Goal: Task Accomplishment & Management: Manage account settings

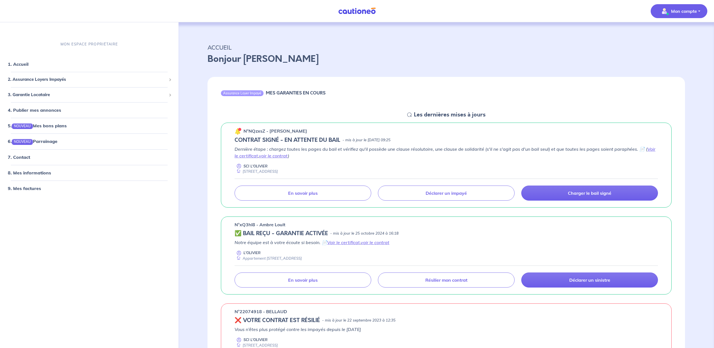
click at [693, 12] on p "Mon compte" at bounding box center [684, 11] width 26 height 7
click at [685, 11] on p "Mon compte" at bounding box center [684, 11] width 26 height 7
click at [671, 48] on link "Me déconnecter" at bounding box center [673, 47] width 45 height 9
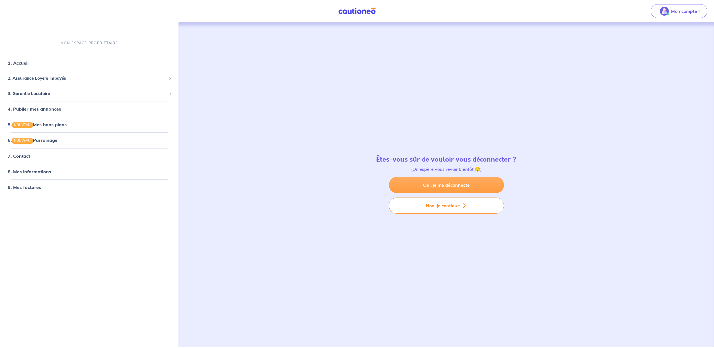
click at [453, 183] on link "Oui, je me déconnecte" at bounding box center [446, 185] width 115 height 16
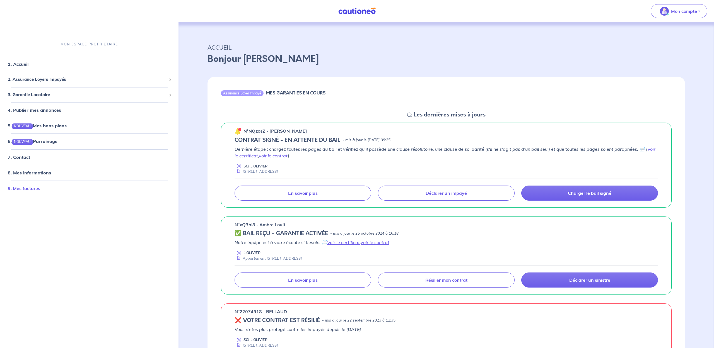
click at [35, 188] on link "9. Mes factures" at bounding box center [24, 188] width 32 height 6
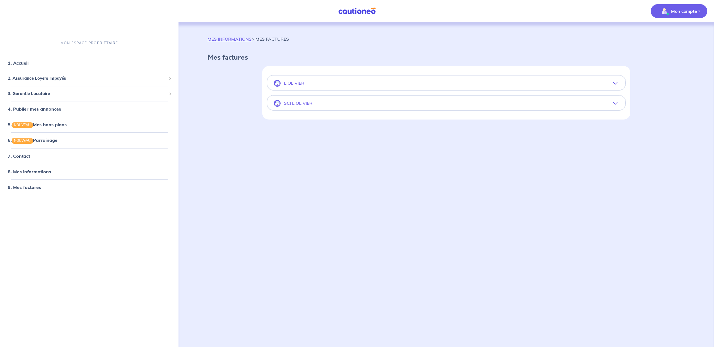
click at [616, 103] on icon "button" at bounding box center [615, 103] width 4 height 4
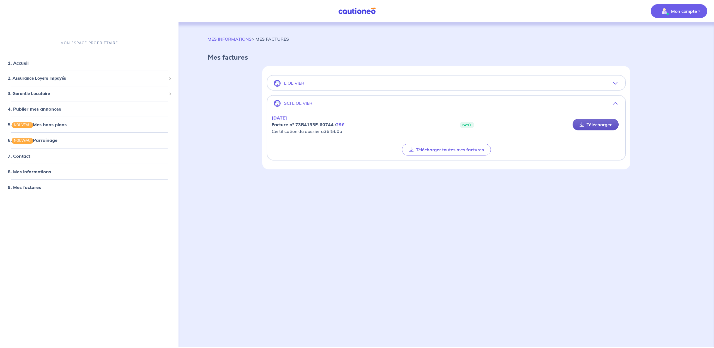
click at [598, 125] on link "Télécharger" at bounding box center [595, 125] width 46 height 12
click at [616, 83] on icon "button" at bounding box center [615, 83] width 4 height 4
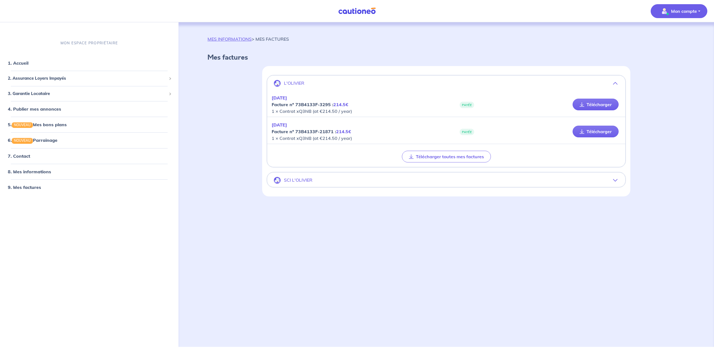
click at [616, 181] on icon "button" at bounding box center [615, 180] width 4 height 4
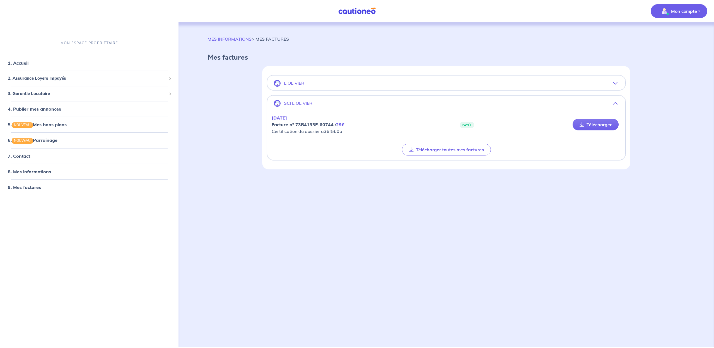
click at [616, 83] on icon "button" at bounding box center [615, 83] width 4 height 4
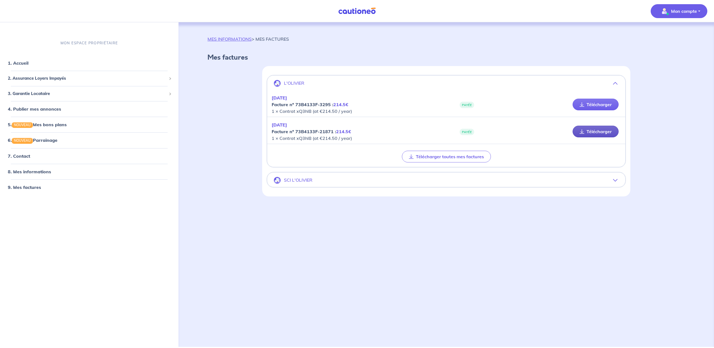
click at [597, 132] on link "Télécharger" at bounding box center [595, 132] width 46 height 12
click at [38, 78] on span "2. Assurance Loyers Impayés" at bounding box center [87, 78] width 159 height 6
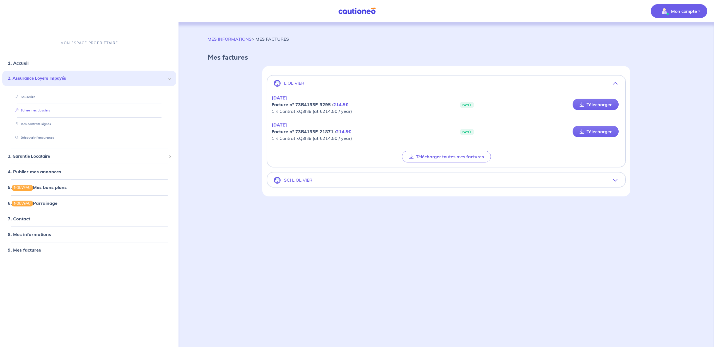
click at [35, 110] on link "Suivre mes dossiers" at bounding box center [31, 110] width 37 height 4
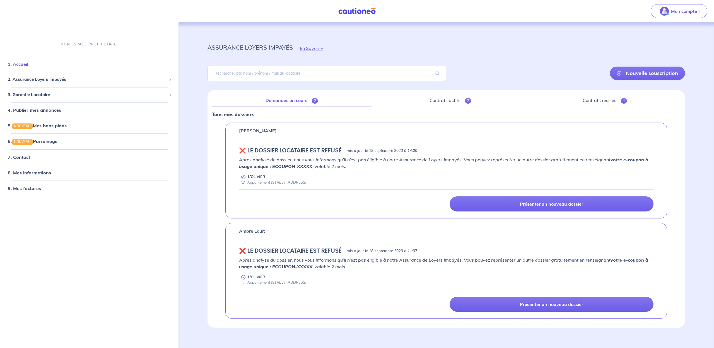
click at [23, 65] on link "1. Accueil" at bounding box center [18, 64] width 20 height 6
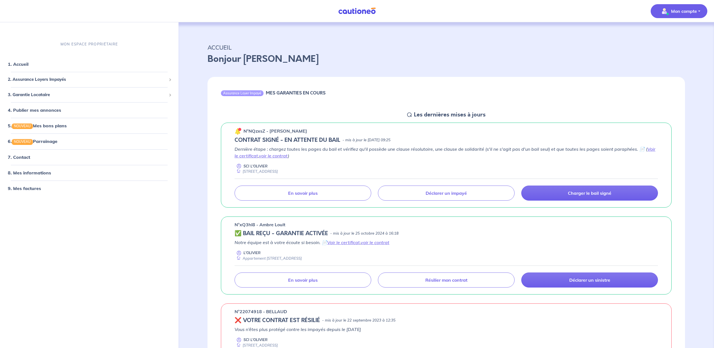
click at [678, 12] on p "Mon compte" at bounding box center [684, 11] width 26 height 7
click at [671, 47] on link "Me déconnecter" at bounding box center [673, 47] width 45 height 9
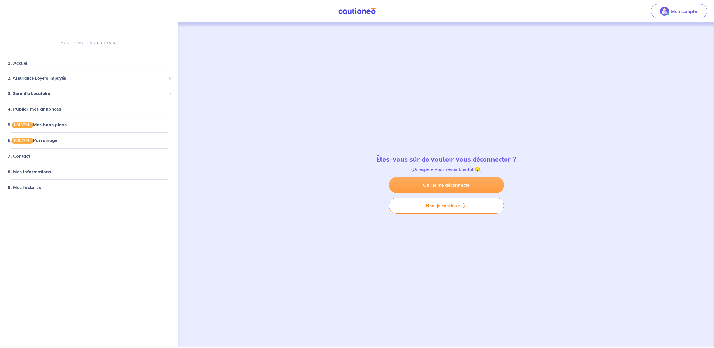
click at [436, 185] on link "Oui, je me déconnecte" at bounding box center [446, 185] width 115 height 16
